Goal: Book appointment/travel/reservation

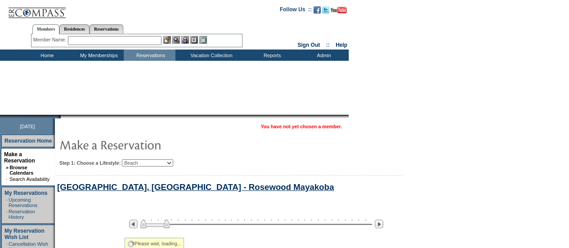
select select "Beach"
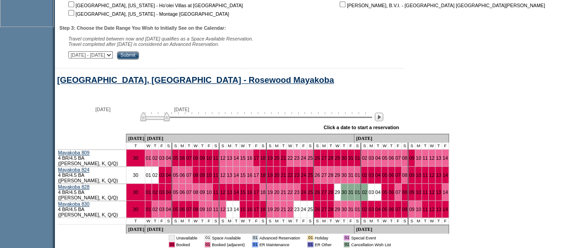
scroll to position [413, 0]
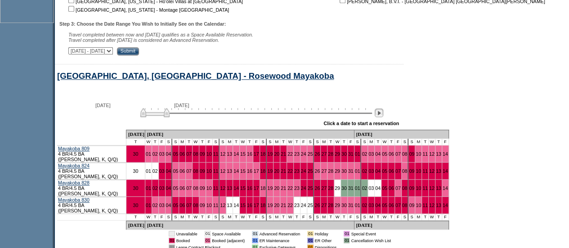
click at [381, 116] on img at bounding box center [379, 112] width 9 height 9
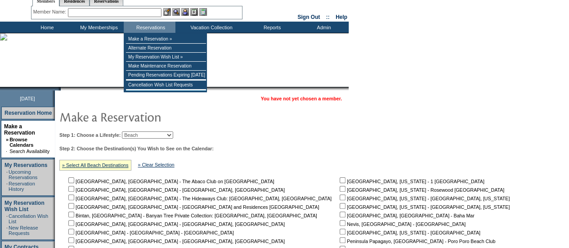
scroll to position [0, 0]
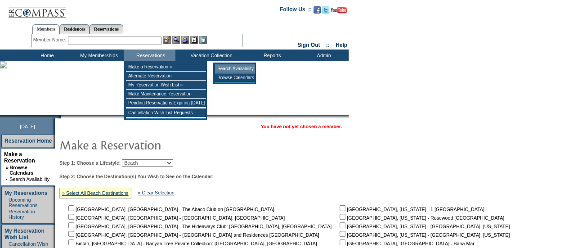
click at [236, 67] on td "Search Availability" at bounding box center [235, 68] width 40 height 9
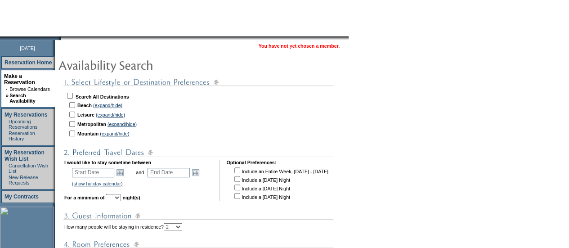
scroll to position [79, 0]
click at [109, 105] on link "(expand/hide)" at bounding box center [107, 104] width 29 height 5
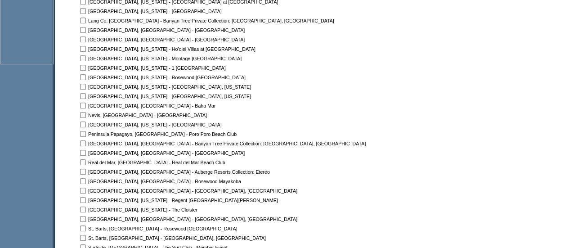
scroll to position [400, 0]
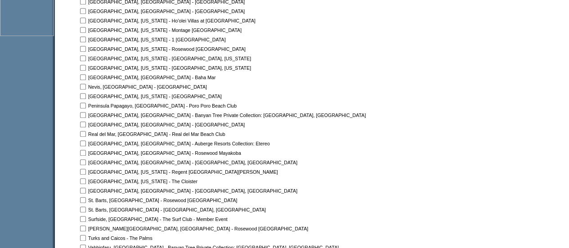
click at [86, 134] on input "checkbox" at bounding box center [83, 134] width 6 height 6
checkbox input "true"
click at [86, 144] on input "checkbox" at bounding box center [83, 143] width 6 height 6
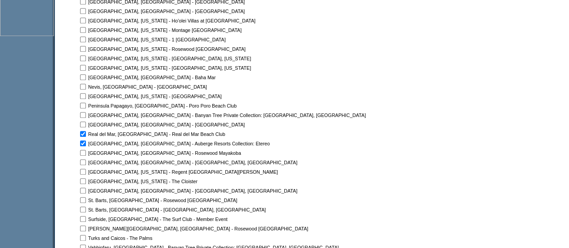
checkbox input "false"
click at [86, 151] on input "checkbox" at bounding box center [83, 153] width 6 height 6
checkbox input "true"
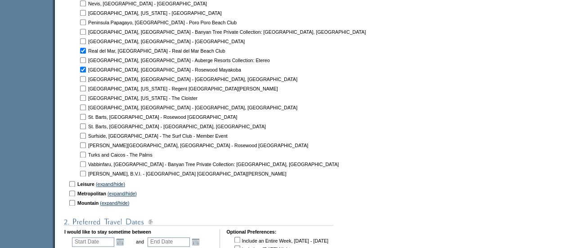
scroll to position [485, 0]
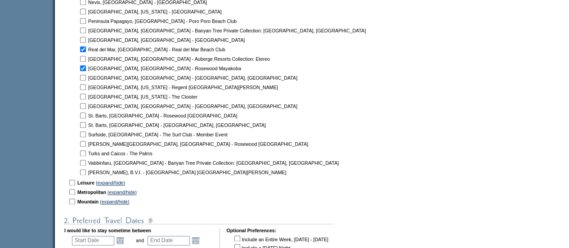
click at [86, 117] on input "checkbox" at bounding box center [83, 115] width 6 height 6
checkbox input "true"
click at [86, 145] on input "checkbox" at bounding box center [83, 144] width 6 height 6
checkbox input "true"
click at [86, 171] on input "checkbox" at bounding box center [83, 172] width 6 height 6
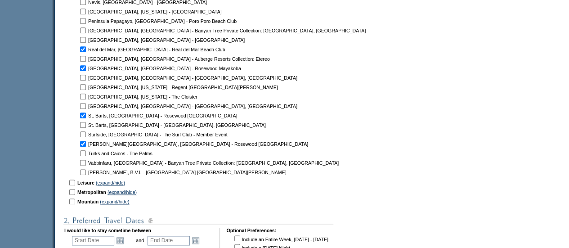
checkbox input "true"
click at [137, 191] on link "(expand/hide)" at bounding box center [122, 191] width 29 height 5
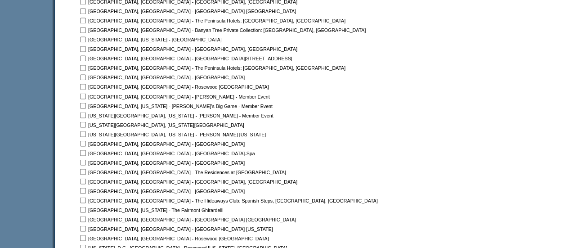
scroll to position [762, 0]
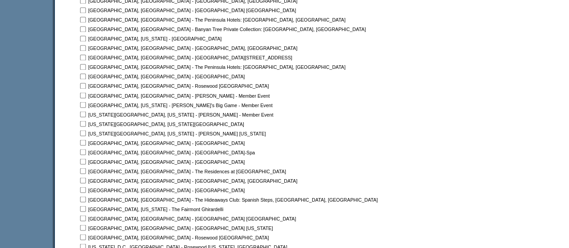
click at [86, 160] on input "checkbox" at bounding box center [83, 161] width 6 height 6
checkbox input "true"
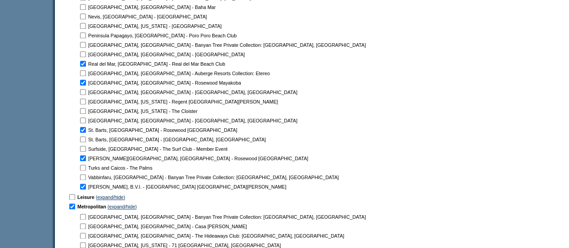
scroll to position [447, 0]
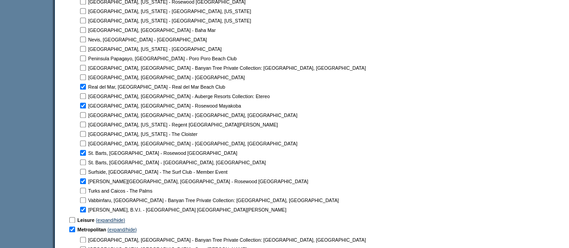
click at [86, 87] on input "checkbox" at bounding box center [83, 87] width 6 height 6
checkbox input "false"
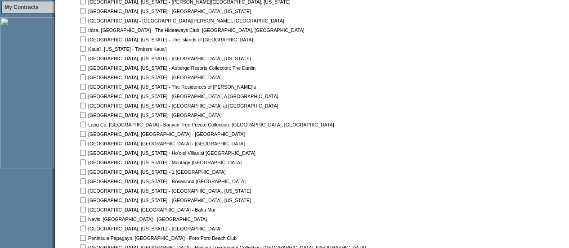
scroll to position [279, 0]
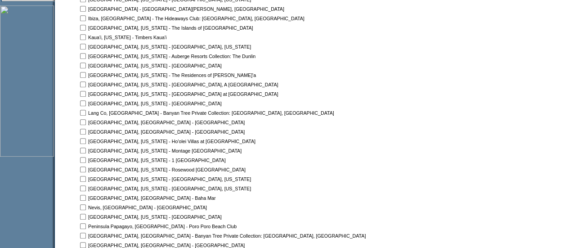
click at [86, 85] on input "checkbox" at bounding box center [83, 84] width 6 height 6
checkbox input "false"
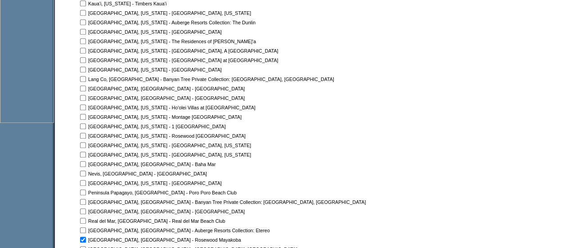
scroll to position [313, 0]
click at [86, 136] on input "checkbox" at bounding box center [83, 136] width 6 height 6
click at [87, 136] on td at bounding box center [82, 136] width 9 height 9
click at [86, 137] on input "checkbox" at bounding box center [83, 136] width 6 height 6
checkbox input "false"
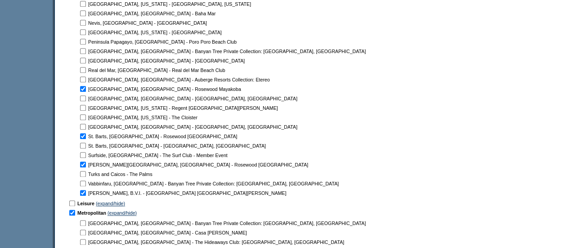
scroll to position [477, 0]
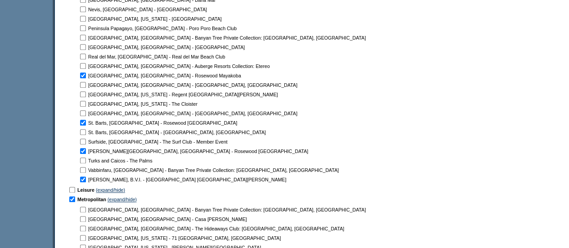
click at [86, 56] on input "checkbox" at bounding box center [83, 57] width 6 height 6
checkbox input "true"
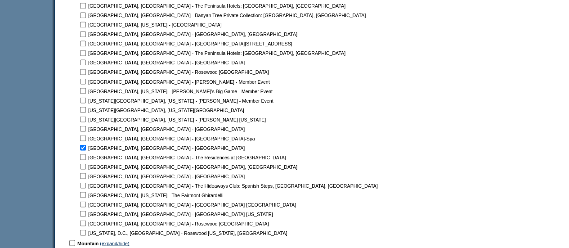
scroll to position [781, 0]
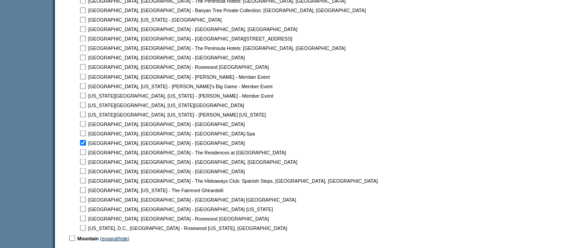
click at [86, 171] on input "checkbox" at bounding box center [83, 171] width 6 height 6
checkbox input "true"
click at [87, 221] on td at bounding box center [82, 218] width 9 height 9
click at [86, 218] on input "checkbox" at bounding box center [83, 218] width 6 height 6
checkbox input "true"
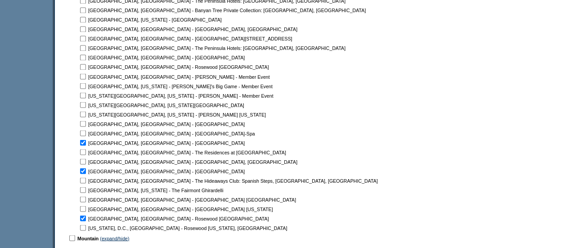
click at [86, 200] on input "checkbox" at bounding box center [83, 199] width 6 height 6
checkbox input "false"
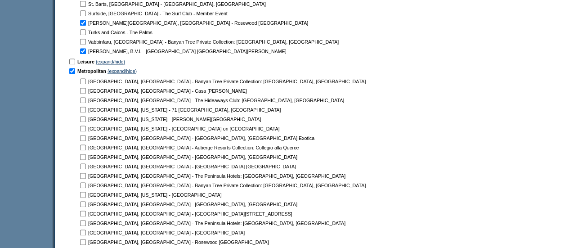
scroll to position [606, 0]
click at [112, 59] on link "(expand/hide)" at bounding box center [110, 60] width 29 height 5
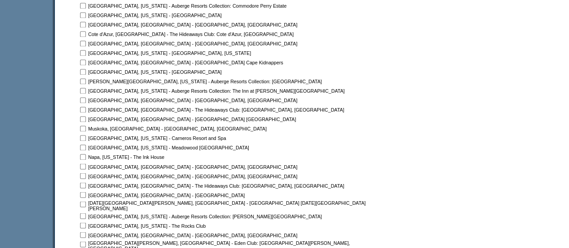
scroll to position [741, 0]
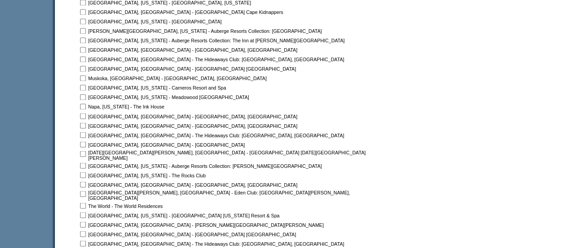
click at [86, 155] on input "checkbox" at bounding box center [83, 154] width 6 height 6
checkbox input "true"
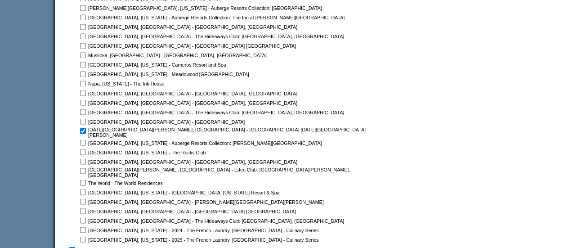
scroll to position [783, 0]
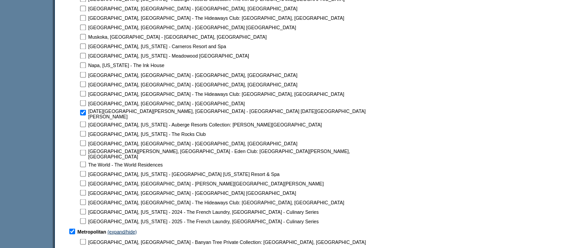
click at [86, 189] on input "checkbox" at bounding box center [83, 192] width 6 height 6
checkbox input "true"
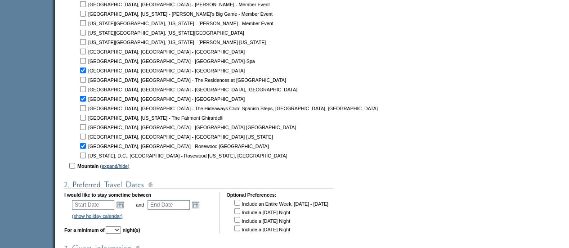
scroll to position [1260, 0]
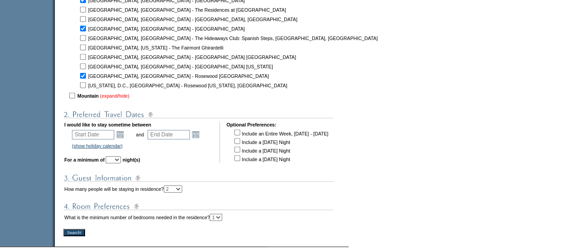
click at [120, 93] on link "(expand/hide)" at bounding box center [114, 95] width 29 height 5
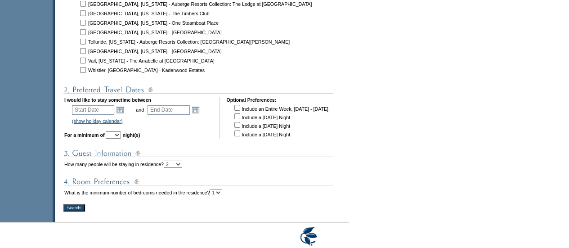
scroll to position [1440, 0]
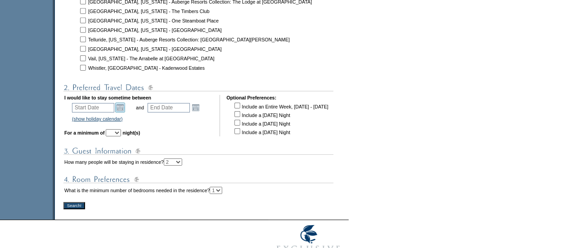
click at [125, 105] on link "Open the calendar popup." at bounding box center [120, 108] width 10 height 10
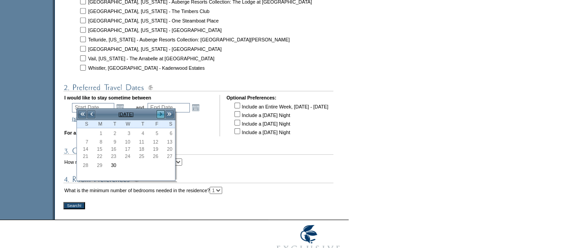
click at [164, 112] on link ">" at bounding box center [160, 114] width 9 height 9
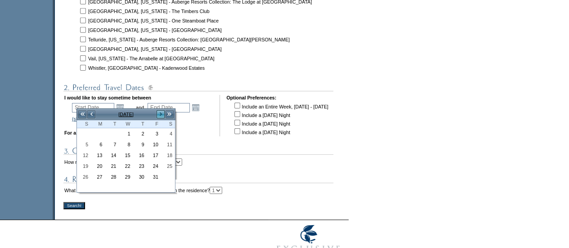
click at [164, 112] on link ">" at bounding box center [160, 114] width 9 height 9
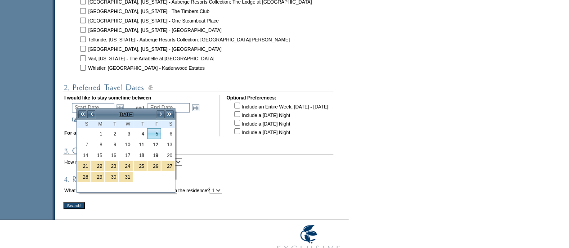
click at [153, 133] on link "5" at bounding box center [154, 134] width 13 height 10
type input "2025-12-05"
type input "2025-12-06"
type input "12/5/2025"
type input "12/6/2025"
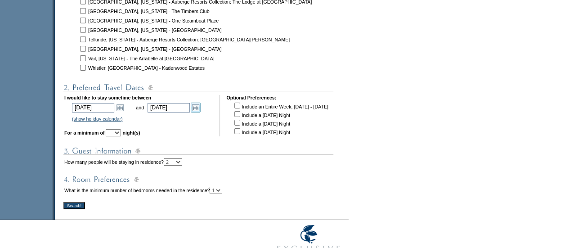
click at [201, 107] on link "Open the calendar popup." at bounding box center [196, 108] width 10 height 10
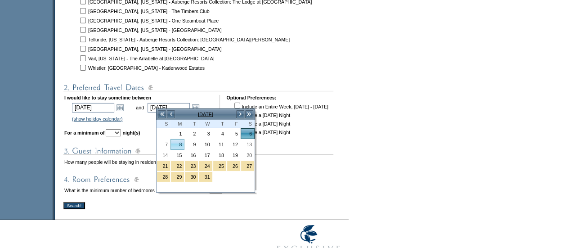
click at [178, 142] on link "8" at bounding box center [177, 144] width 13 height 10
type input "2025-12-08"
type input "12/8/2025"
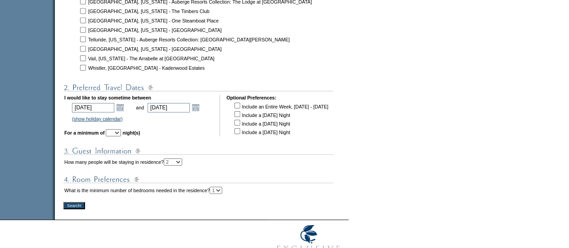
click at [121, 129] on select "1 2 3 4 5 6 7 8 9 10 11 12 13 14" at bounding box center [113, 132] width 15 height 7
select select "3"
click at [118, 129] on select "1 2 3 4 5 6 7 8 9 10 11 12 13 14" at bounding box center [113, 132] width 15 height 7
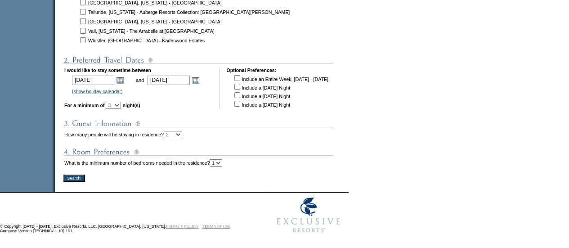
click at [74, 176] on input "Search!" at bounding box center [74, 178] width 22 height 7
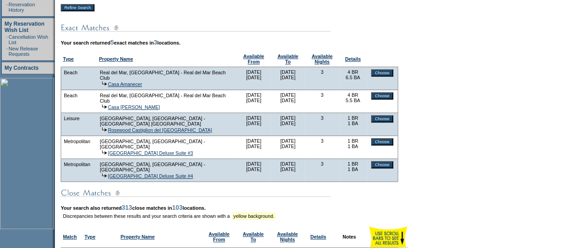
scroll to position [115, 0]
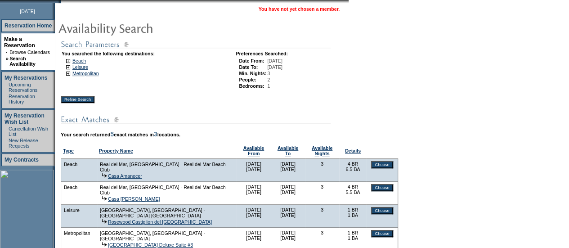
click at [70, 60] on img at bounding box center [68, 61] width 4 height 4
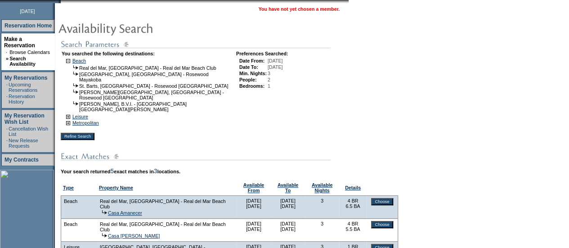
click at [70, 59] on img at bounding box center [68, 61] width 4 height 4
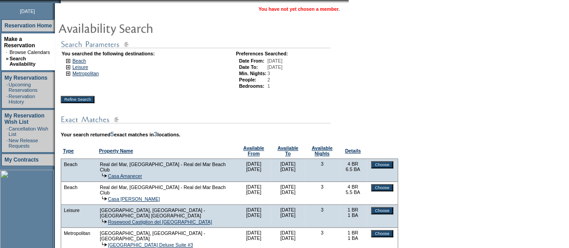
click at [84, 102] on input "Refine Search" at bounding box center [78, 99] width 34 height 7
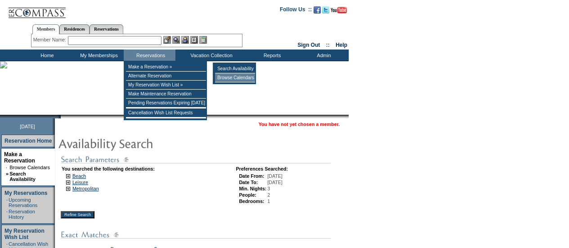
click at [231, 79] on td "Browse Calendars" at bounding box center [235, 77] width 40 height 9
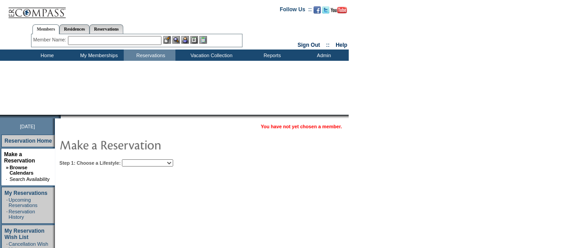
click at [173, 161] on select "Beach Leisure Metropolitan Mountain OIAL for Adventure OIAL for Couples OIAL fo…" at bounding box center [147, 162] width 51 height 7
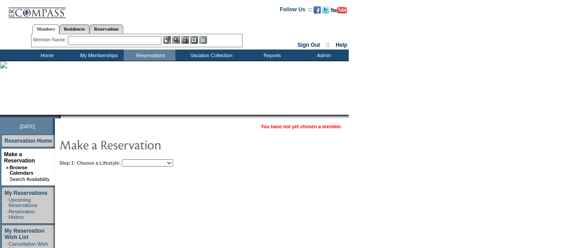
select select "Beach"
click at [137, 159] on select "Beach Leisure Metropolitan Mountain OIAL for Adventure OIAL for Couples OIAL fo…" at bounding box center [147, 162] width 51 height 7
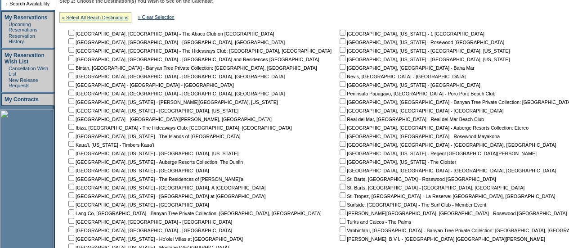
scroll to position [192, 0]
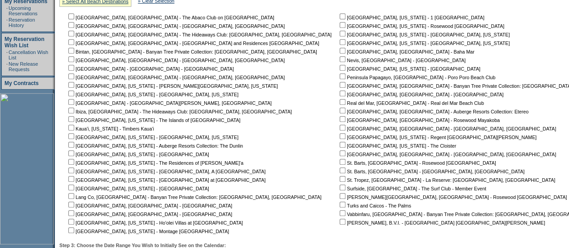
click at [340, 101] on input "checkbox" at bounding box center [343, 102] width 6 height 6
checkbox input "true"
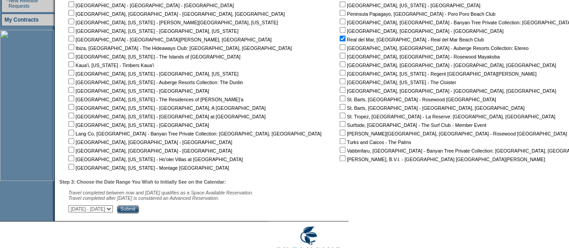
scroll to position [256, 0]
click at [139, 212] on input "Submit" at bounding box center [128, 209] width 22 height 8
